Goal: Complete application form

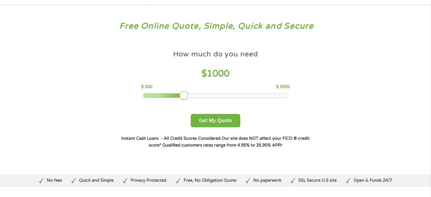
scroll to position [28, 0]
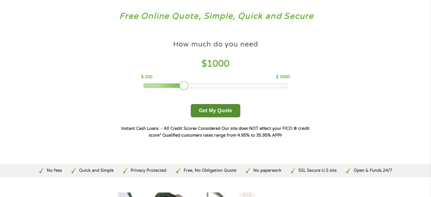
click at [211, 113] on button "Get My Quote" at bounding box center [216, 110] width 50 height 13
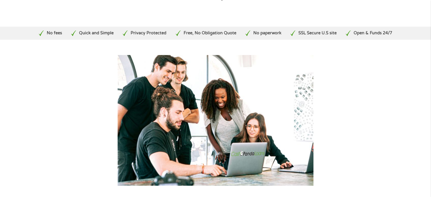
scroll to position [198, 0]
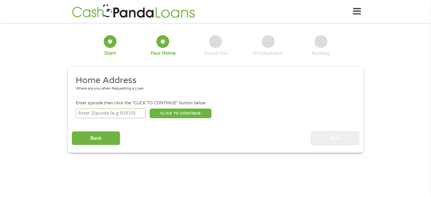
click at [130, 112] on input "number" at bounding box center [111, 113] width 70 height 10
type input "28601"
click at [171, 112] on button "CLICK TO CONTINUE" at bounding box center [180, 113] width 62 height 10
type input "28601"
type input "Hickory"
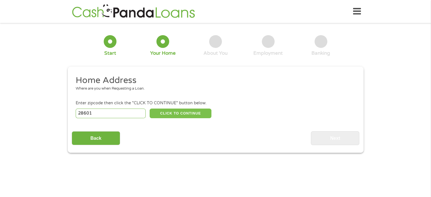
select select "North Carolina"
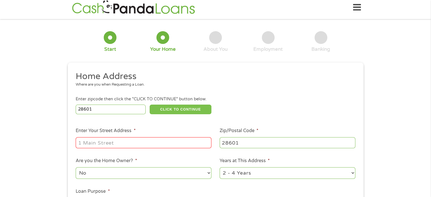
scroll to position [57, 0]
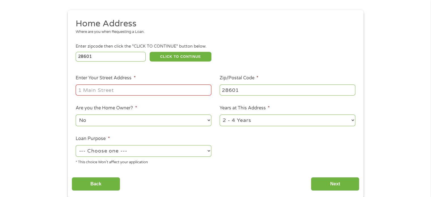
click at [144, 92] on input "Enter Your Street Address *" at bounding box center [144, 89] width 136 height 11
type input "9304 indian hills street"
click at [209, 121] on select "No Yes" at bounding box center [144, 120] width 136 height 12
click at [76, 115] on select "No Yes" at bounding box center [144, 120] width 136 height 12
click at [198, 150] on select "--- Choose one --- Pay Bills Debt Consolidation Home Improvement Major Purchase…" at bounding box center [144, 151] width 136 height 12
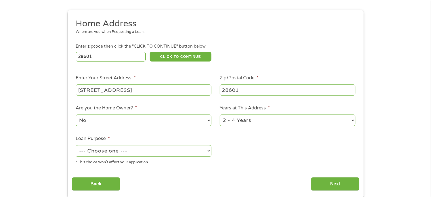
select select "other"
click at [76, 146] on select "--- Choose one --- Pay Bills Debt Consolidation Home Improvement Major Purchase…" at bounding box center [144, 151] width 136 height 12
click at [282, 118] on select "1 Year or less 1 - 2 Years 2 - 4 Years Over 4 Years" at bounding box center [287, 120] width 136 height 12
select select "60months"
click at [219, 115] on select "1 Year or less 1 - 2 Years 2 - 4 Years Over 4 Years" at bounding box center [287, 120] width 136 height 12
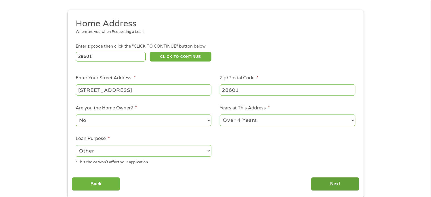
click at [330, 182] on input "Next" at bounding box center [335, 184] width 48 height 14
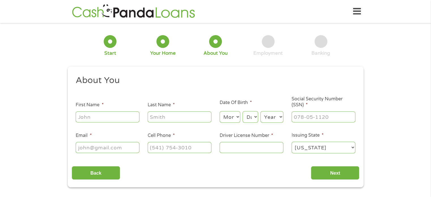
scroll to position [0, 0]
click at [111, 119] on input "First Name *" at bounding box center [108, 116] width 64 height 11
type input "pao"
type input "lo"
click at [232, 119] on select "Month 1 2 3 4 5 6 7 8 9 10 11 12" at bounding box center [229, 117] width 21 height 12
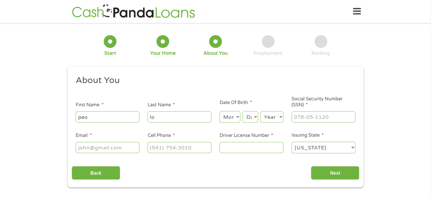
select select "2"
click at [219, 111] on select "Month 1 2 3 4 5 6 7 8 9 10 11 12" at bounding box center [229, 117] width 21 height 12
click at [257, 118] on select "Day 1 2 3 4 5 6 7 8 9 10 11 12 13 14 15 16 17 18 19 20 21 22 23 24 25 26 27 28 …" at bounding box center [249, 117] width 15 height 12
select select "9"
click at [242, 111] on select "Day 1 2 3 4 5 6 7 8 9 10 11 12 13 14 15 16 17 18 19 20 21 22 23 24 25 26 27 28 …" at bounding box center [249, 117] width 15 height 12
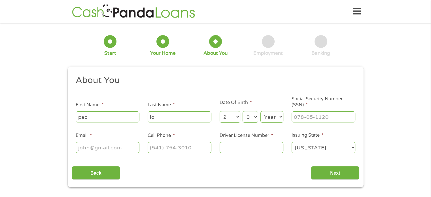
click at [275, 118] on select "Year 2007 2006 2005 2004 2003 2002 2001 2000 1999 1998 1997 1996 1995 1994 1993…" at bounding box center [271, 117] width 23 height 12
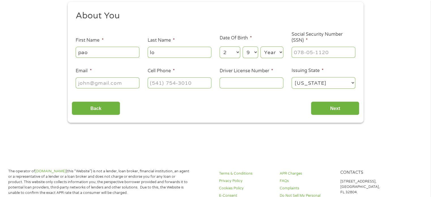
scroll to position [57, 0]
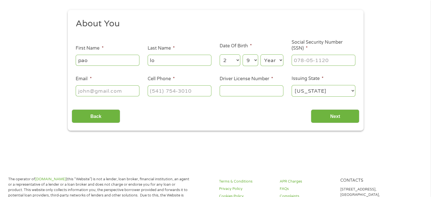
click at [277, 60] on select "Year 2007 2006 2005 2004 2003 2002 2001 2000 1999 1998 1997 1996 1995 1994 1993…" at bounding box center [271, 60] width 23 height 12
click at [276, 60] on select "Year 2007 2006 2005 2004 2003 2002 2001 2000 1999 1998 1997 1996 1995 1994 1993…" at bounding box center [271, 60] width 23 height 12
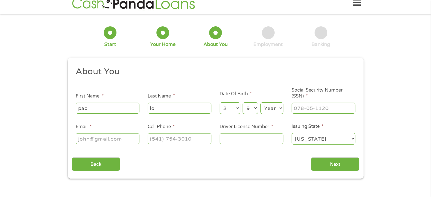
scroll to position [0, 0]
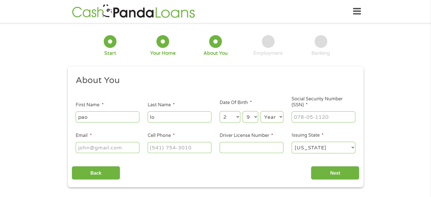
click at [275, 118] on select "Year 2007 2006 2005 2004 2003 2002 2001 2000 1999 1998 1997 1996 1995 1994 1993…" at bounding box center [271, 117] width 23 height 12
select select "1981"
click at [260, 111] on select "Year 2007 2006 2005 2004 2003 2002 2001 2000 1999 1998 1997 1996 1995 1994 1993…" at bounding box center [271, 117] width 23 height 12
click at [327, 120] on input "___-__-____" at bounding box center [323, 116] width 64 height 11
type input "043-72-1032"
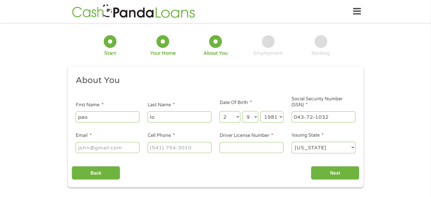
click at [124, 146] on input "Email *" at bounding box center [108, 147] width 64 height 11
type input "pao_lauj@ymail.com"
click at [157, 150] on input "(___) ___-____" at bounding box center [180, 147] width 64 height 11
type input "(828) 310-2311"
click at [337, 148] on select "Alabama Alaska Arizona Arkansas California Colorado Connecticut Delaware Distri…" at bounding box center [323, 148] width 64 height 12
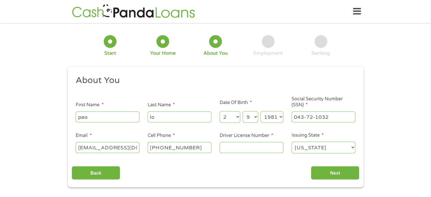
click at [291, 142] on select "Alabama Alaska Arizona Arkansas California Colorado Connecticut Delaware Distri…" at bounding box center [323, 148] width 64 height 12
click at [258, 152] on input "Driver License Number *" at bounding box center [251, 147] width 64 height 11
click at [220, 147] on input "Driver License Number *" at bounding box center [251, 147] width 64 height 11
click at [253, 150] on input "Driver License Number *" at bounding box center [251, 147] width 64 height 11
type input "25824080"
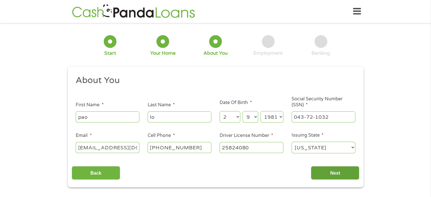
click at [349, 168] on input "Next" at bounding box center [335, 173] width 48 height 14
click at [182, 96] on ul "About You This field is hidden when viewing the form Title * --- Choose one ---…" at bounding box center [215, 117] width 287 height 84
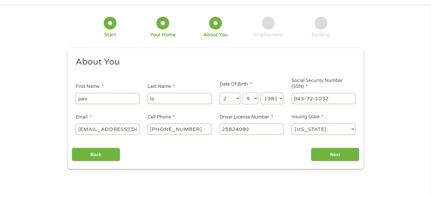
scroll to position [28, 0]
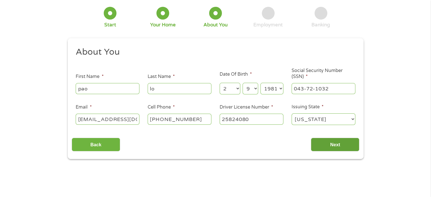
click at [336, 144] on input "Next" at bounding box center [335, 145] width 48 height 14
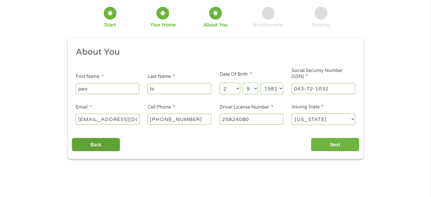
click at [87, 146] on input "Back" at bounding box center [96, 145] width 48 height 14
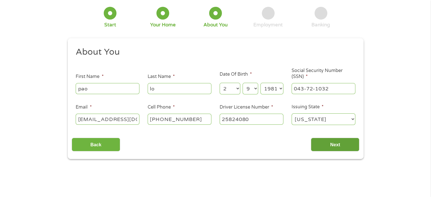
click at [332, 142] on input "Next" at bounding box center [335, 145] width 48 height 14
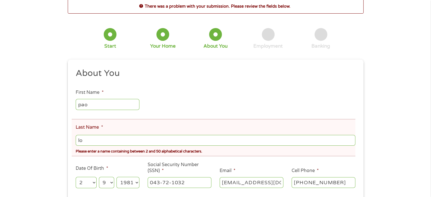
click at [140, 142] on input "lo" at bounding box center [215, 140] width 279 height 11
click at [127, 107] on input "pao" at bounding box center [108, 104] width 64 height 11
type input "Pao"
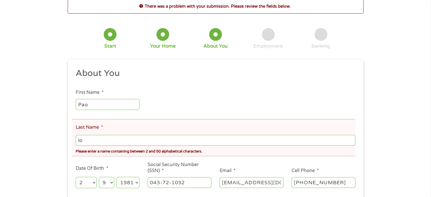
click at [101, 139] on input "lo" at bounding box center [215, 140] width 279 height 11
type input "Lo"
click at [223, 103] on ul "About You This field is hidden when viewing the form Title * --- Choose one ---…" at bounding box center [215, 146] width 287 height 156
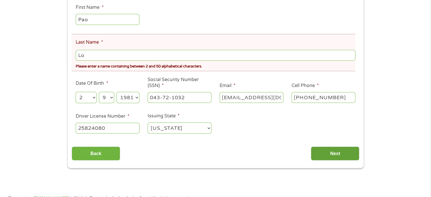
click at [325, 150] on input "Next" at bounding box center [335, 153] width 48 height 14
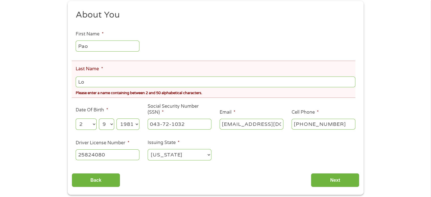
scroll to position [57, 0]
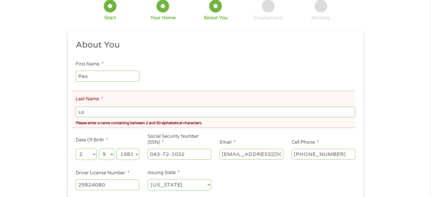
click at [167, 62] on ul "About You This field is hidden when viewing the form Title * --- Choose one ---…" at bounding box center [215, 117] width 287 height 156
click at [195, 114] on input "Lo" at bounding box center [215, 111] width 279 height 11
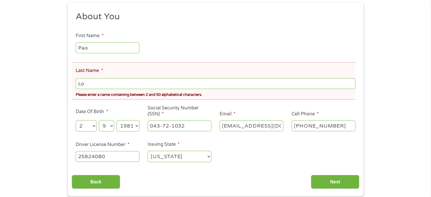
scroll to position [142, 0]
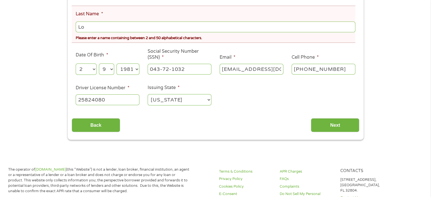
click at [209, 103] on select "Alabama Alaska Arizona Arkansas California Colorado Connecticut Delaware Distri…" at bounding box center [180, 100] width 64 height 12
click at [187, 74] on input "043-72-1032" at bounding box center [180, 69] width 64 height 11
click at [205, 22] on input "Lo" at bounding box center [215, 27] width 279 height 11
click at [322, 128] on input "Next" at bounding box center [335, 125] width 48 height 14
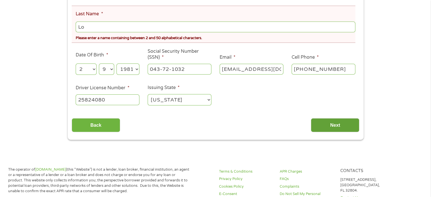
drag, startPoint x: 339, startPoint y: 122, endPoint x: 342, endPoint y: 120, distance: 3.8
click at [342, 120] on input "Next" at bounding box center [335, 125] width 48 height 14
click at [341, 120] on input "Next" at bounding box center [335, 125] width 48 height 14
click at [341, 121] on input "Next" at bounding box center [335, 125] width 48 height 14
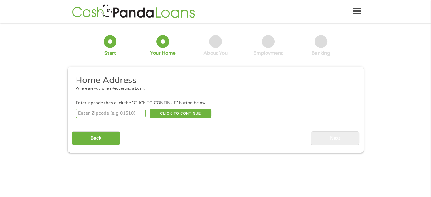
click at [126, 109] on input "number" at bounding box center [111, 113] width 70 height 10
type input "28601"
click at [173, 116] on button "CLICK TO CONTINUE" at bounding box center [180, 113] width 62 height 10
type input "28601"
type input "Hickory"
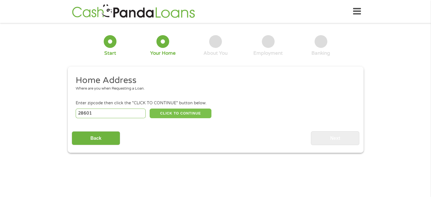
select select "North Carolina"
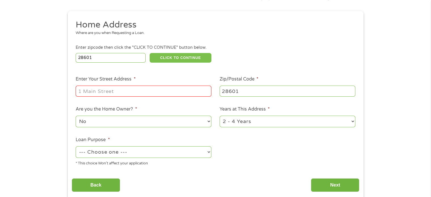
scroll to position [57, 0]
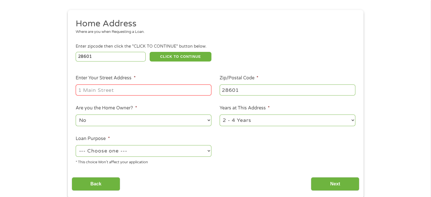
click at [154, 98] on ul "Home Address Where are you when Requesting a Loan. Enter zipcode then click the…" at bounding box center [215, 93] width 287 height 151
click at [154, 93] on input "Enter Your Street Address *" at bounding box center [144, 89] width 136 height 11
type input "9304 indian hills street"
click at [160, 117] on select "No Yes" at bounding box center [144, 120] width 136 height 12
click at [76, 115] on select "No Yes" at bounding box center [144, 120] width 136 height 12
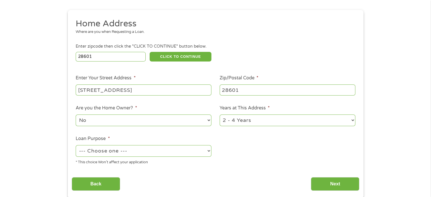
click at [187, 153] on select "--- Choose one --- Pay Bills Debt Consolidation Home Improvement Major Purchase…" at bounding box center [144, 151] width 136 height 12
select select "other"
click at [76, 146] on select "--- Choose one --- Pay Bills Debt Consolidation Home Improvement Major Purchase…" at bounding box center [144, 151] width 136 height 12
click at [305, 119] on select "1 Year or less 1 - 2 Years 2 - 4 Years Over 4 Years" at bounding box center [287, 120] width 136 height 12
select select "60months"
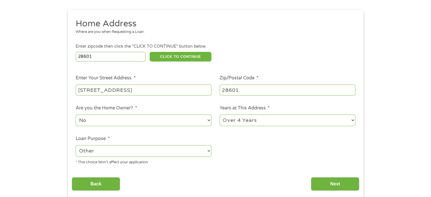
click at [219, 115] on select "1 Year or less 1 - 2 Years 2 - 4 Years Over 4 Years" at bounding box center [287, 120] width 136 height 12
click at [337, 182] on input "Next" at bounding box center [335, 184] width 48 height 14
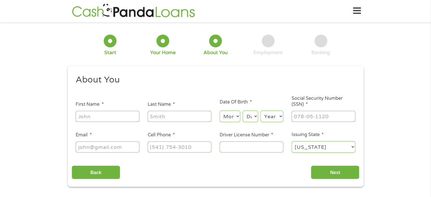
scroll to position [0, 0]
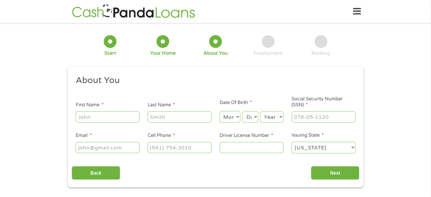
click at [124, 115] on input "First Name *" at bounding box center [108, 116] width 64 height 11
type input "Pao"
type input "Lo"
click at [234, 116] on select "Month 1 2 3 4 5 6 7 8 9 10 11 12" at bounding box center [229, 117] width 21 height 12
select select "2"
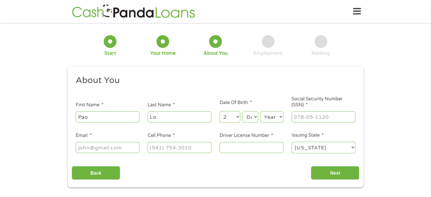
click at [219, 111] on select "Month 1 2 3 4 5 6 7 8 9 10 11 12" at bounding box center [229, 117] width 21 height 12
click at [253, 115] on select "Day 1 2 3 4 5 6 7 8 9 10 11 12 13 14 15 16 17 18 19 20 21 22 23 24 25 26 27 28 …" at bounding box center [249, 117] width 15 height 12
select select "9"
click at [242, 111] on select "Day 1 2 3 4 5 6 7 8 9 10 11 12 13 14 15 16 17 18 19 20 21 22 23 24 25 26 27 28 …" at bounding box center [249, 117] width 15 height 12
click at [276, 119] on select "Year 2007 2006 2005 2004 2003 2002 2001 2000 1999 1998 1997 1996 1995 1994 1993…" at bounding box center [271, 117] width 23 height 12
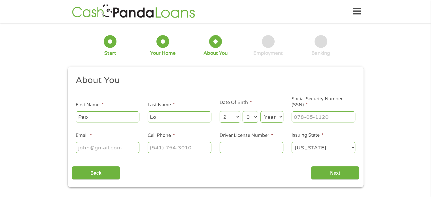
select select "1981"
click at [260, 111] on select "Year 2007 2006 2005 2004 2003 2002 2001 2000 1999 1998 1997 1996 1995 1994 1993…" at bounding box center [271, 117] width 23 height 12
click at [303, 120] on input "___-__-____" at bounding box center [323, 116] width 64 height 11
type input "043-72-1032"
click at [104, 142] on input "Email *" at bounding box center [108, 147] width 64 height 11
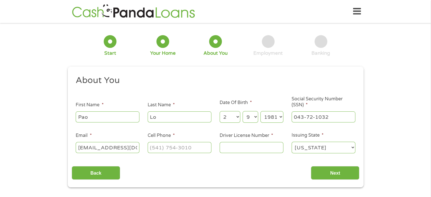
type input "pao_lauj@ymail.com"
click at [173, 147] on input "(___) ___-____" at bounding box center [180, 147] width 64 height 11
type input "(828) 310-2311"
click at [246, 144] on input "Driver License Number *" at bounding box center [251, 147] width 64 height 11
type input "25824080"
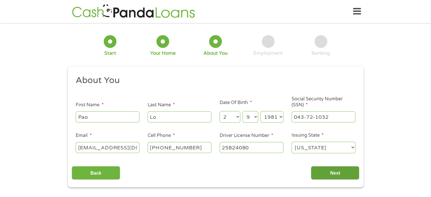
click at [349, 174] on input "Next" at bounding box center [335, 173] width 48 height 14
click at [327, 170] on input "Next" at bounding box center [335, 173] width 48 height 14
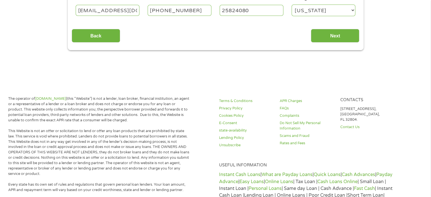
scroll to position [113, 0]
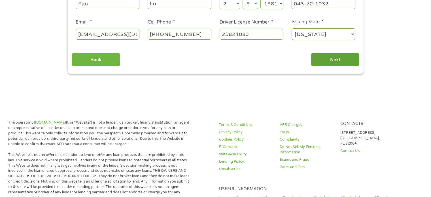
click at [328, 59] on input "Next" at bounding box center [335, 60] width 48 height 14
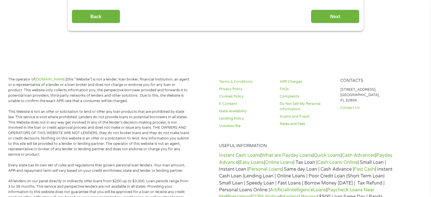
scroll to position [198, 0]
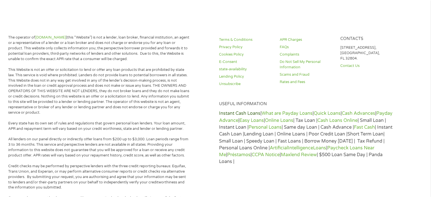
click at [242, 112] on link "Instant Cash Loans" at bounding box center [239, 113] width 41 height 6
